Goal: Task Accomplishment & Management: Use online tool/utility

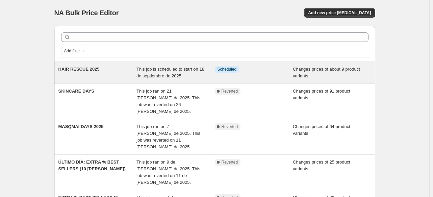
click at [94, 69] on span "HAIR RESCUE 2025" at bounding box center [78, 68] width 41 height 5
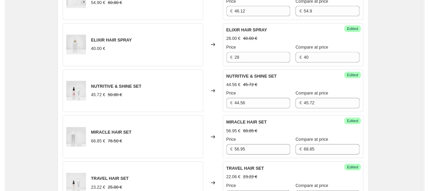
scroll to position [408, 0]
